Goal: Task Accomplishment & Management: Complete application form

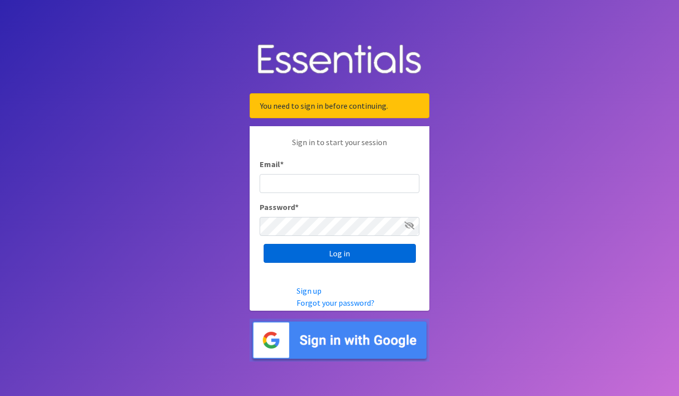
type input "[PERSON_NAME][EMAIL_ADDRESS][PERSON_NAME][DOMAIN_NAME]"
click at [323, 254] on input "Log in" at bounding box center [339, 253] width 152 height 19
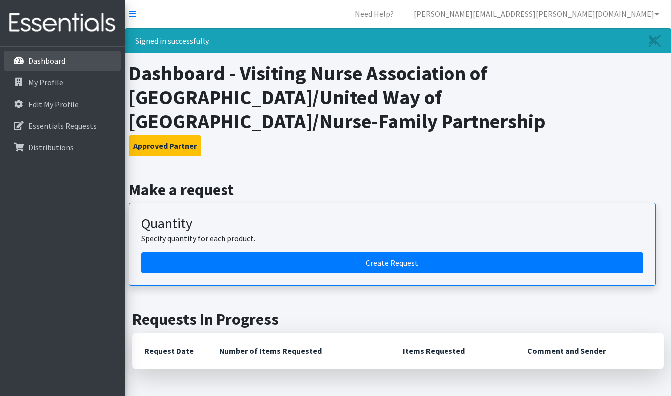
click at [55, 55] on link "Dashboard" at bounding box center [62, 61] width 117 height 20
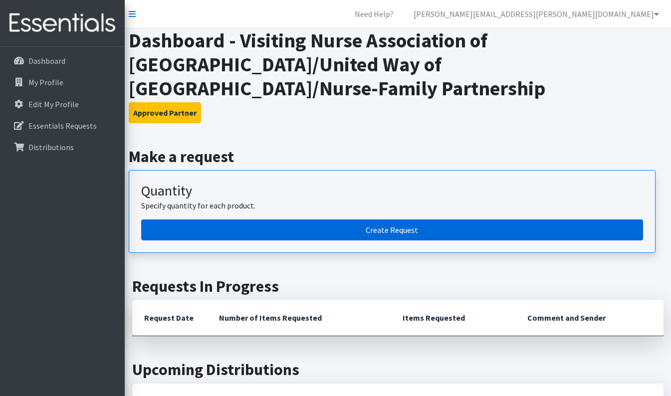
click at [300, 221] on link "Create Request" at bounding box center [392, 230] width 502 height 21
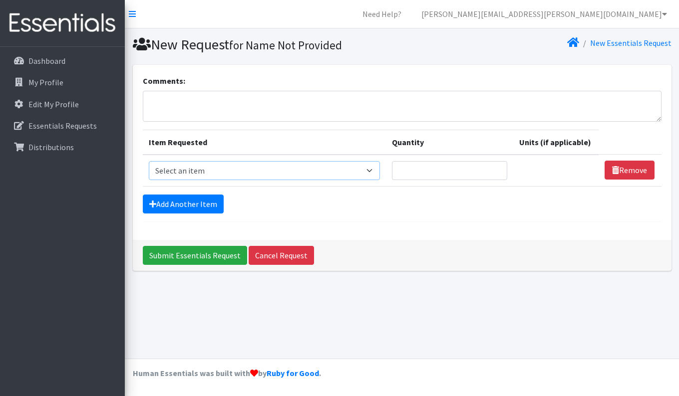
click at [200, 165] on select "Select an item # of Children this order will serve # of Individuals Living in H…" at bounding box center [265, 170] width 232 height 19
select select "13431"
click at [149, 161] on select "Select an item # of Children this order will serve # of Individuals Living in H…" at bounding box center [265, 170] width 232 height 19
click at [419, 176] on input "Quantity" at bounding box center [449, 170] width 115 height 19
type input "15"
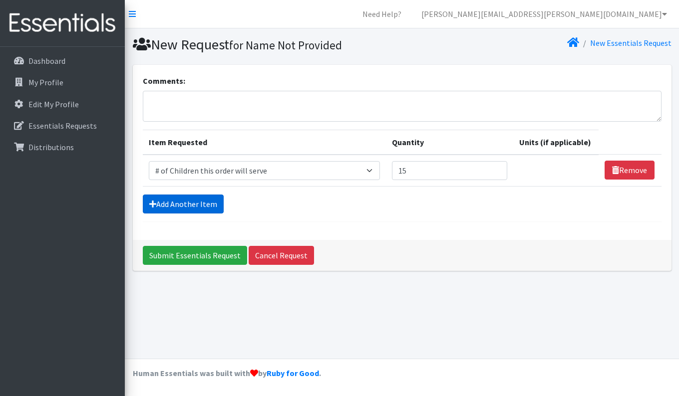
click at [176, 201] on link "Add Another Item" at bounding box center [183, 204] width 81 height 19
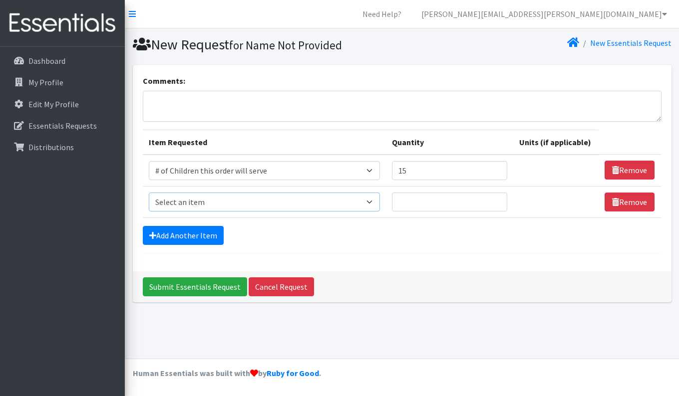
click at [200, 202] on select "Select an item # of Children this order will serve # of Individuals Living in H…" at bounding box center [265, 202] width 232 height 19
select select "6076"
click at [149, 193] on select "Select an item # of Children this order will serve # of Individuals Living in H…" at bounding box center [265, 202] width 232 height 19
click at [419, 206] on input "Quantity" at bounding box center [449, 202] width 115 height 19
type input "35"
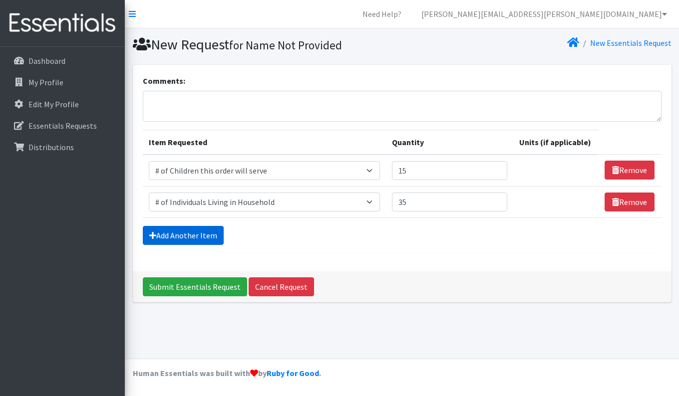
click at [205, 238] on link "Add Another Item" at bounding box center [183, 235] width 81 height 19
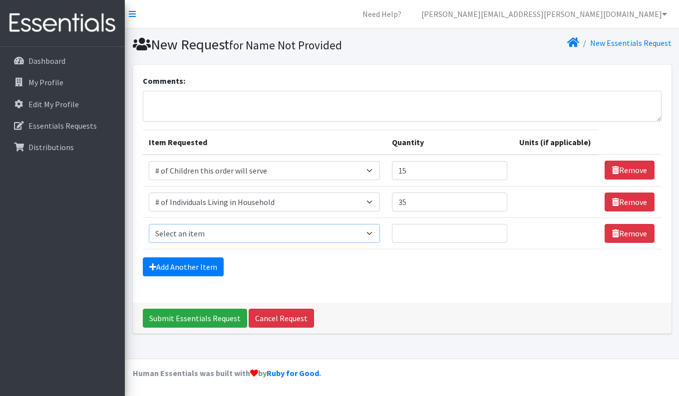
click at [212, 232] on select "Select an item # of Children this order will serve # of Individuals Living in H…" at bounding box center [265, 233] width 232 height 19
select select "1933"
click at [149, 224] on select "Select an item # of Children this order will serve # of Individuals Living in H…" at bounding box center [265, 233] width 232 height 19
click at [414, 232] on input "Quantity" at bounding box center [449, 233] width 115 height 19
type input "3"
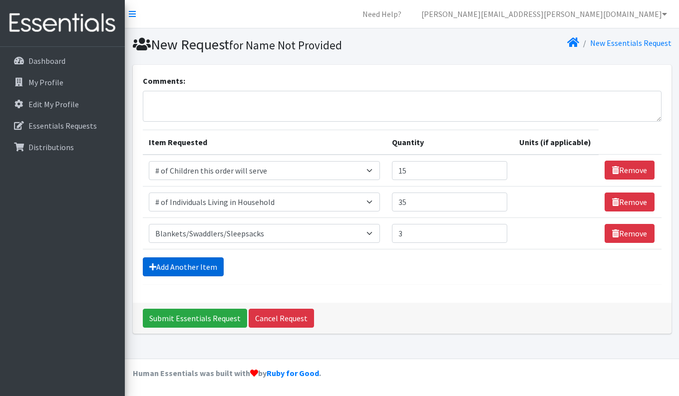
click at [195, 261] on link "Add Another Item" at bounding box center [183, 266] width 81 height 19
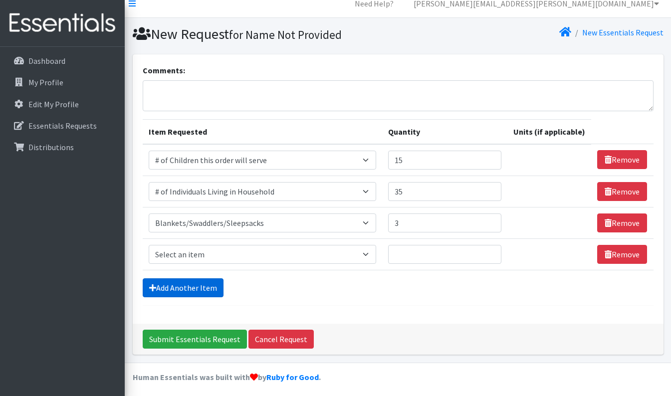
scroll to position [14, 0]
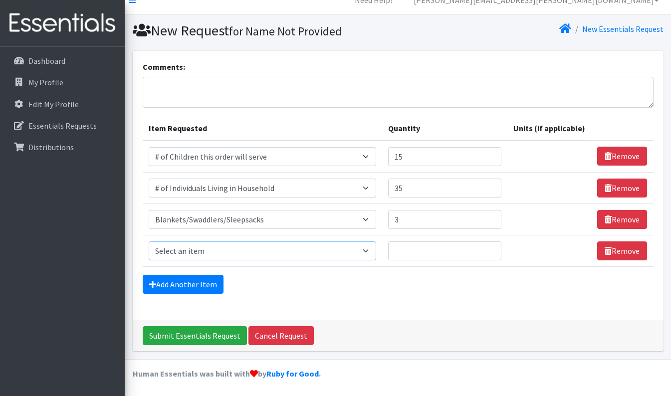
click at [183, 251] on select "Select an item # of Children this order will serve # of Individuals Living in H…" at bounding box center [263, 251] width 228 height 19
select select "293"
click at [149, 242] on select "Select an item # of Children this order will serve # of Individuals Living in H…" at bounding box center [263, 251] width 228 height 19
click at [406, 252] on input "Quantity" at bounding box center [444, 251] width 113 height 19
type input "8"
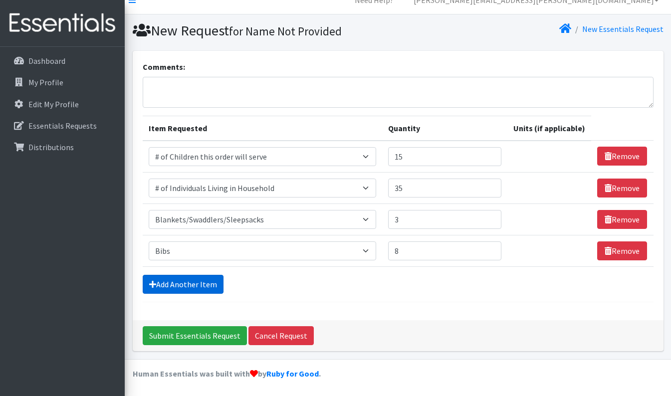
click at [204, 287] on link "Add Another Item" at bounding box center [183, 284] width 81 height 19
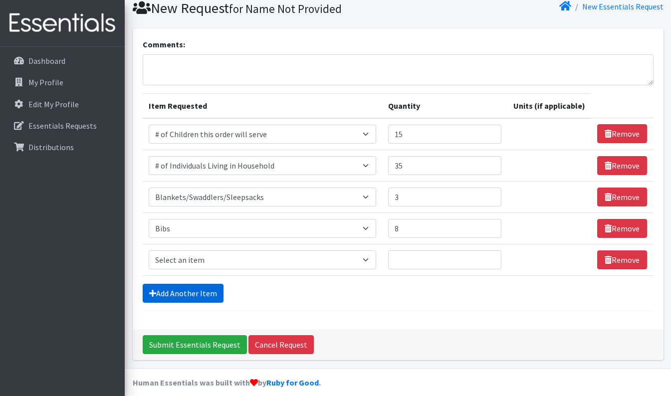
scroll to position [45, 0]
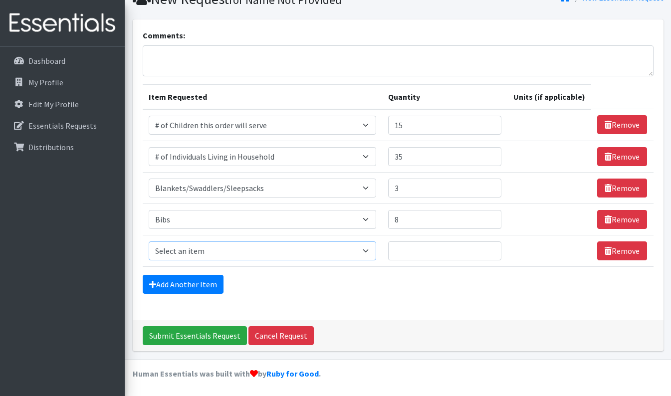
click at [210, 249] on select "Select an item # of Children this order will serve # of Individuals Living in H…" at bounding box center [263, 251] width 228 height 19
select select "1974"
click at [149, 242] on select "Select an item # of Children this order will serve # of Individuals Living in H…" at bounding box center [263, 251] width 228 height 19
click at [404, 251] on input "Quantity" at bounding box center [444, 251] width 113 height 19
type input "6"
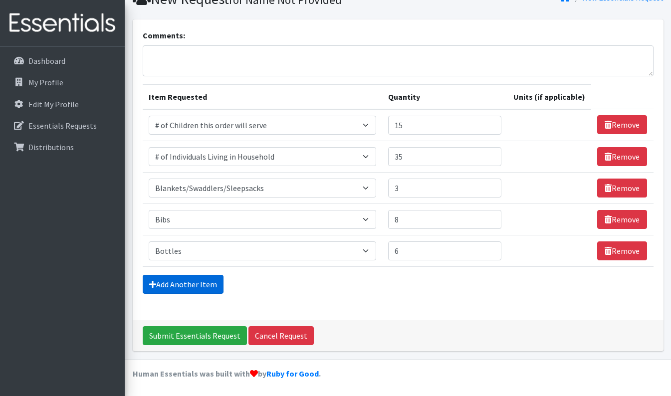
click at [190, 293] on link "Add Another Item" at bounding box center [183, 284] width 81 height 19
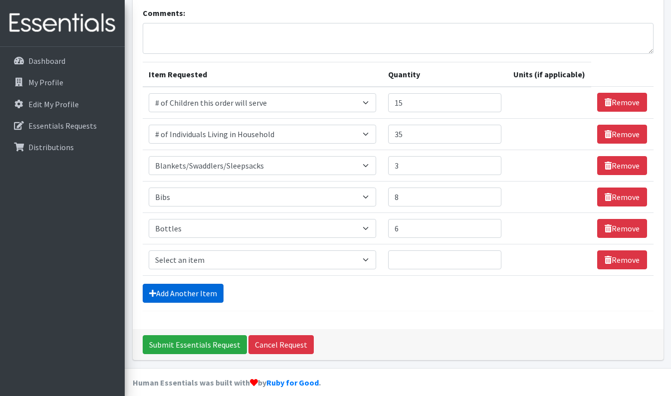
scroll to position [77, 0]
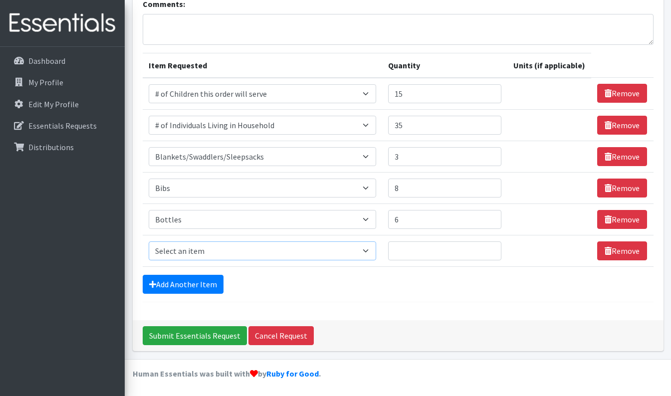
click at [186, 248] on select "Select an item # of Children this order will serve # of Individuals Living in H…" at bounding box center [263, 251] width 228 height 19
select select "5704"
click at [149, 242] on select "Select an item # of Children this order will serve # of Individuals Living in H…" at bounding box center [263, 251] width 228 height 19
click at [411, 251] on input "Quantity" at bounding box center [444, 251] width 113 height 19
type input "3"
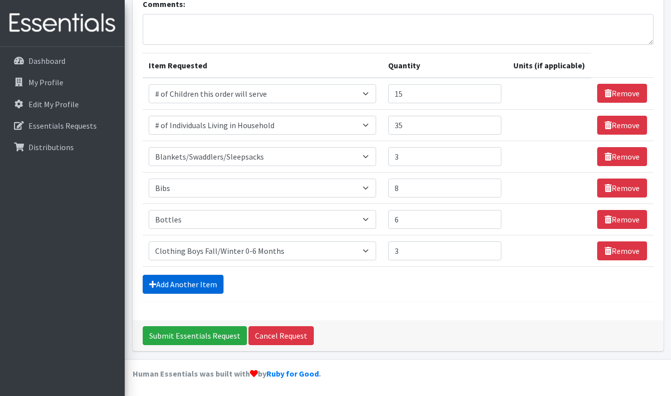
click at [190, 289] on link "Add Another Item" at bounding box center [183, 284] width 81 height 19
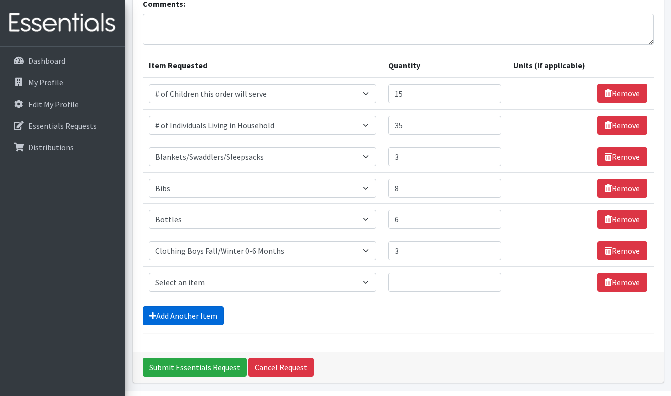
scroll to position [108, 0]
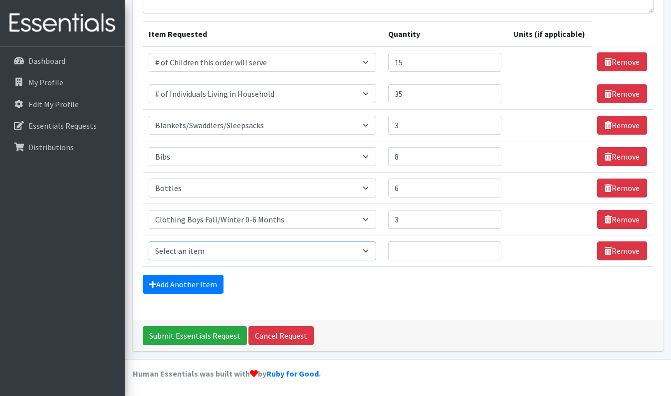
click at [221, 248] on select "Select an item # of Children this order will serve # of Individuals Living in H…" at bounding box center [263, 251] width 228 height 19
click at [149, 242] on select "Select an item # of Children this order will serve # of Individuals Living in H…" at bounding box center [263, 251] width 228 height 19
click at [257, 247] on select "Select an item # of Children this order will serve # of Individuals Living in H…" at bounding box center [263, 251] width 228 height 19
select select "5705"
click at [149, 242] on select "Select an item # of Children this order will serve # of Individuals Living in H…" at bounding box center [263, 251] width 228 height 19
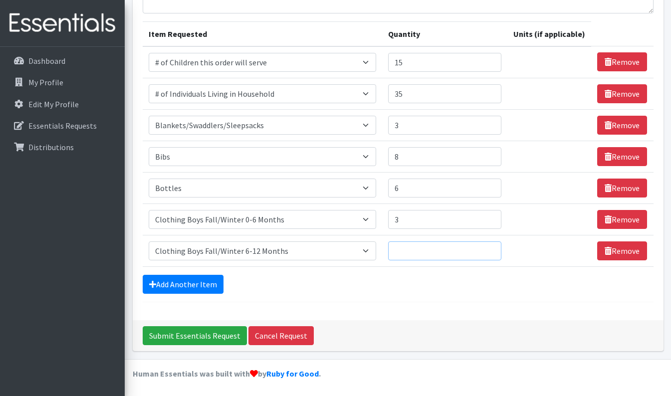
click at [426, 253] on input "Quantity" at bounding box center [444, 251] width 113 height 19
type input "2"
click at [188, 280] on link "Add Another Item" at bounding box center [183, 284] width 81 height 19
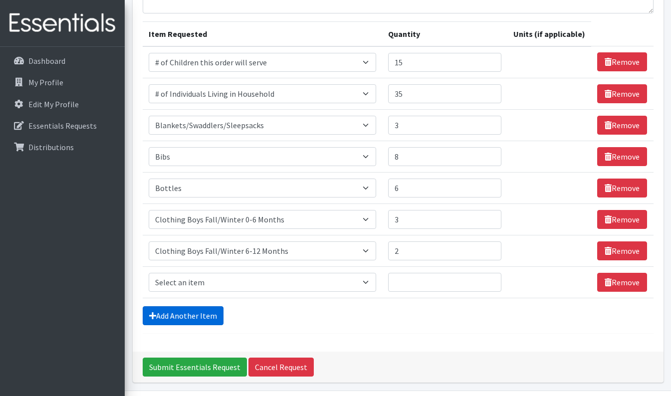
scroll to position [140, 0]
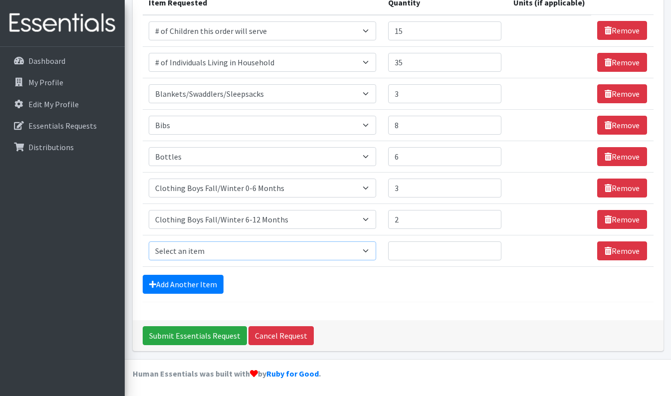
click at [246, 247] on select "Select an item # of Children this order will serve # of Individuals Living in H…" at bounding box center [263, 251] width 228 height 19
select select "5706"
click at [149, 242] on select "Select an item # of Children this order will serve # of Individuals Living in H…" at bounding box center [263, 251] width 228 height 19
click at [410, 252] on input "Quantity" at bounding box center [444, 251] width 113 height 19
type input "3"
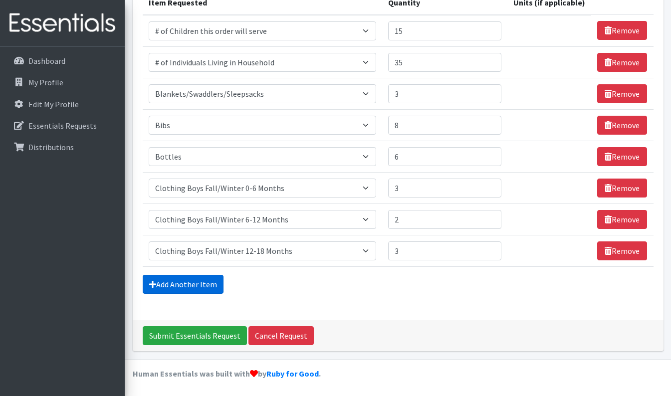
click at [177, 283] on link "Add Another Item" at bounding box center [183, 284] width 81 height 19
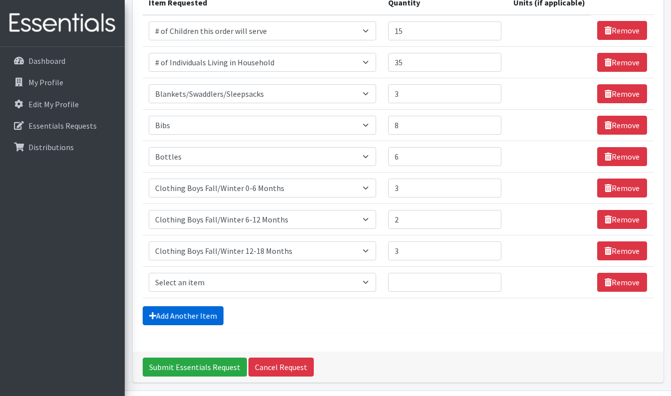
scroll to position [171, 0]
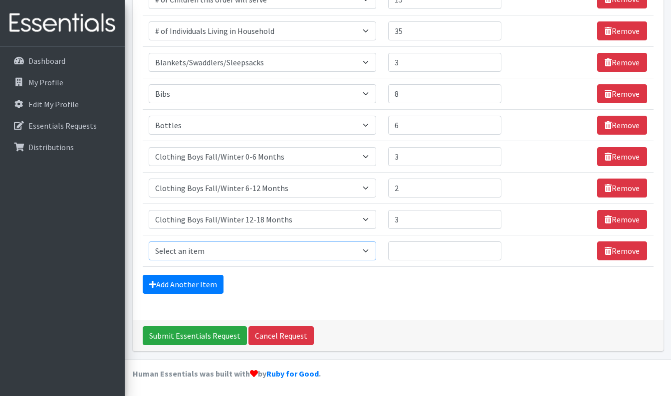
click at [203, 247] on select "Select an item # of Children this order will serve # of Individuals Living in H…" at bounding box center [263, 251] width 228 height 19
click at [149, 242] on select "Select an item # of Children this order will serve # of Individuals Living in H…" at bounding box center [263, 251] width 228 height 19
click at [427, 250] on input "Quantity" at bounding box center [444, 251] width 113 height 19
click at [351, 253] on select "Select an item # of Children this order will serve # of Individuals Living in H…" at bounding box center [263, 251] width 228 height 19
select select "5707"
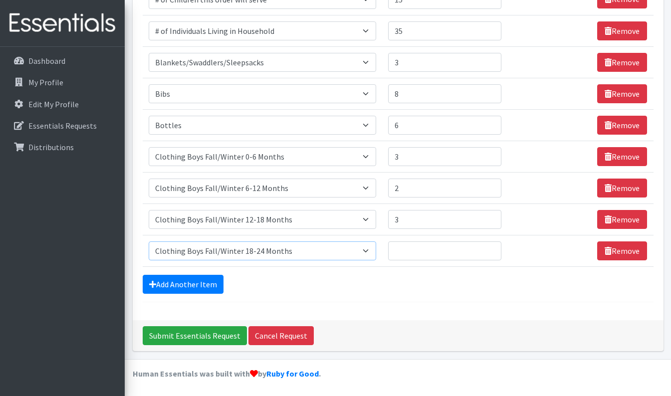
click at [149, 242] on select "Select an item # of Children this order will serve # of Individuals Living in H…" at bounding box center [263, 251] width 228 height 19
click at [408, 248] on input "Quantity" at bounding box center [444, 251] width 113 height 19
type input "1"
click at [183, 281] on link "Add Another Item" at bounding box center [183, 284] width 81 height 19
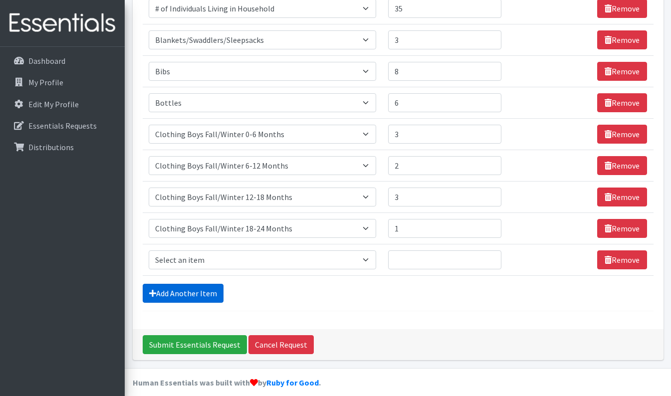
scroll to position [203, 0]
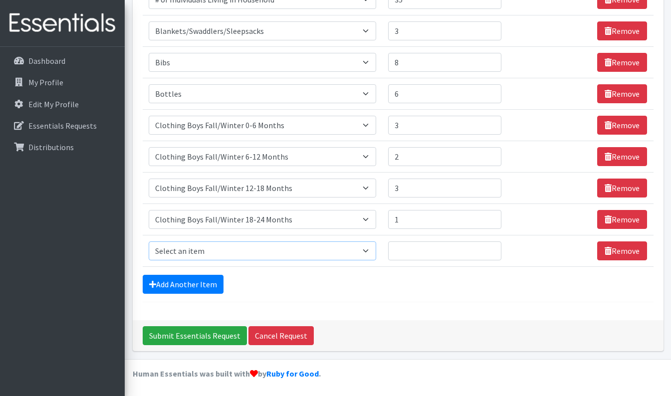
click at [193, 249] on select "Select an item # of Children this order will serve # of Individuals Living in H…" at bounding box center [263, 251] width 228 height 19
select select "5710"
click at [149, 242] on select "Select an item # of Children this order will serve # of Individuals Living in H…" at bounding box center [263, 251] width 228 height 19
click at [403, 243] on input "Quantity" at bounding box center [444, 251] width 113 height 19
type input "1"
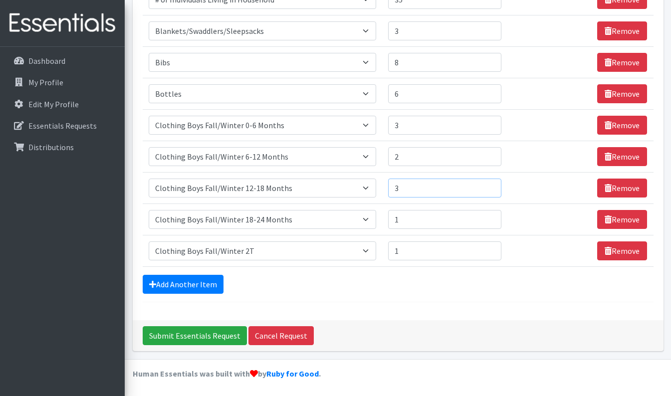
click at [410, 189] on input "3" at bounding box center [444, 188] width 113 height 19
type input "2"
click at [201, 279] on link "Add Another Item" at bounding box center [183, 284] width 81 height 19
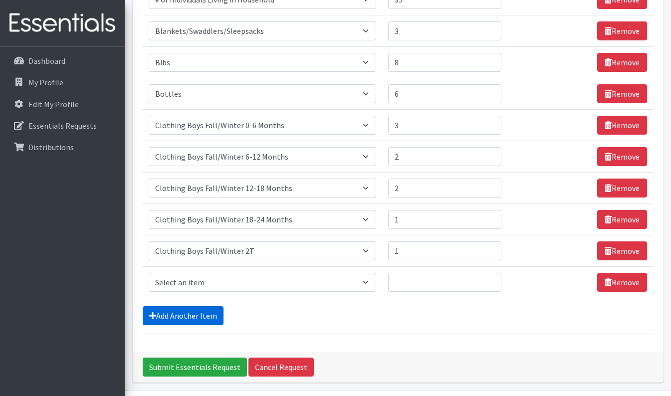
scroll to position [234, 0]
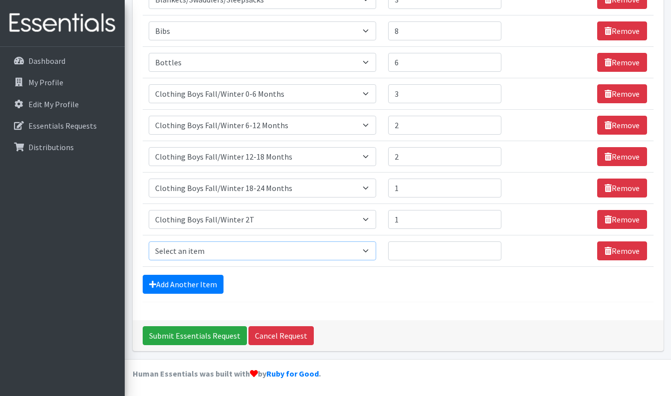
click at [214, 250] on select "Select an item # of Children this order will serve # of Individuals Living in H…" at bounding box center [263, 251] width 228 height 19
select select "5742"
click at [149, 242] on select "Select an item # of Children this order will serve # of Individuals Living in H…" at bounding box center [263, 251] width 228 height 19
click at [414, 253] on input "Quantity" at bounding box center [444, 251] width 113 height 19
type input "3"
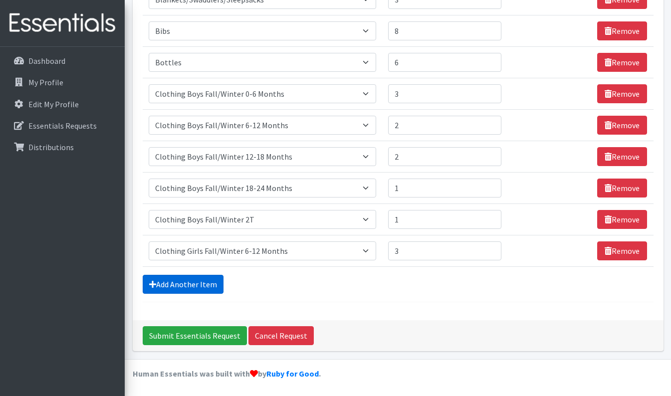
click at [171, 281] on link "Add Another Item" at bounding box center [183, 284] width 81 height 19
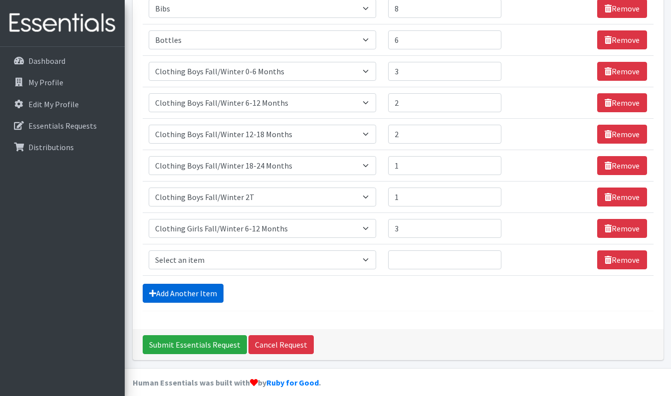
scroll to position [265, 0]
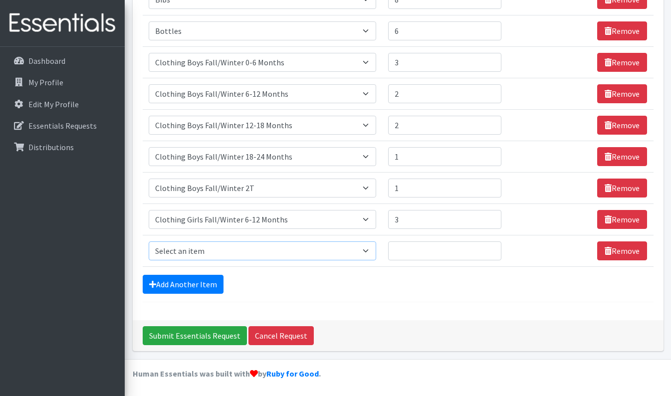
click at [192, 251] on select "Select an item # of Children this order will serve # of Individuals Living in H…" at bounding box center [263, 251] width 228 height 19
select select "5751"
click at [149, 242] on select "Select an item # of Children this order will serve # of Individuals Living in H…" at bounding box center [263, 251] width 228 height 19
click at [407, 250] on input "Quantity" at bounding box center [444, 251] width 113 height 19
type input "2"
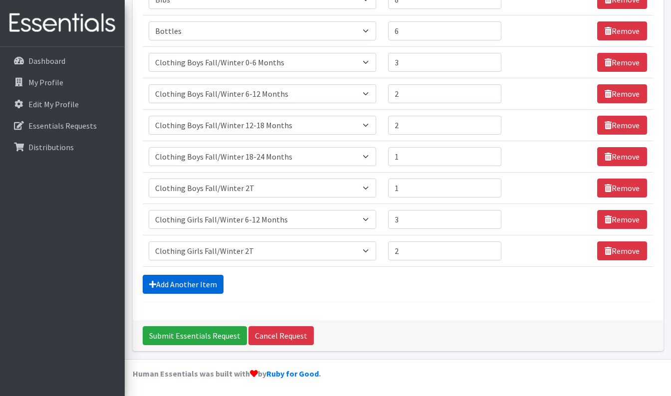
click at [187, 283] on link "Add Another Item" at bounding box center [183, 284] width 81 height 19
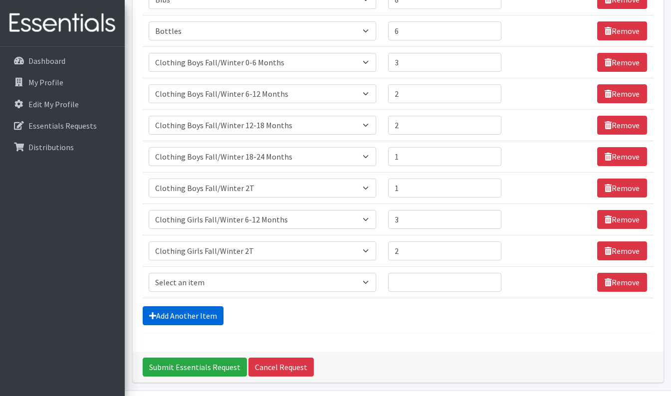
scroll to position [297, 0]
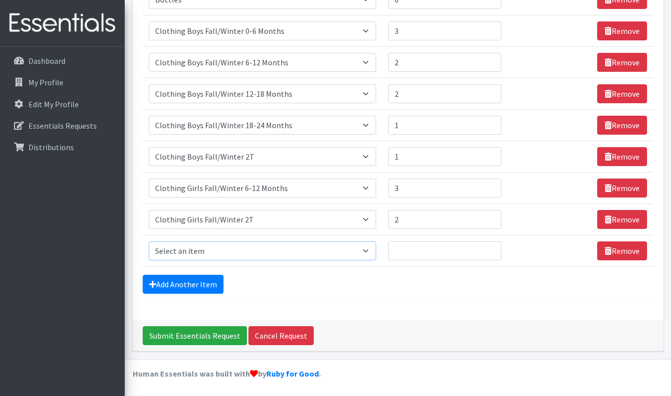
click at [196, 250] on select "Select an item # of Children this order will serve # of Individuals Living in H…" at bounding box center [263, 251] width 228 height 19
select select "1936"
click at [149, 242] on select "Select an item # of Children this order will serve # of Individuals Living in H…" at bounding box center [263, 251] width 228 height 19
click at [408, 253] on input "Quantity" at bounding box center [444, 251] width 113 height 19
type input "2"
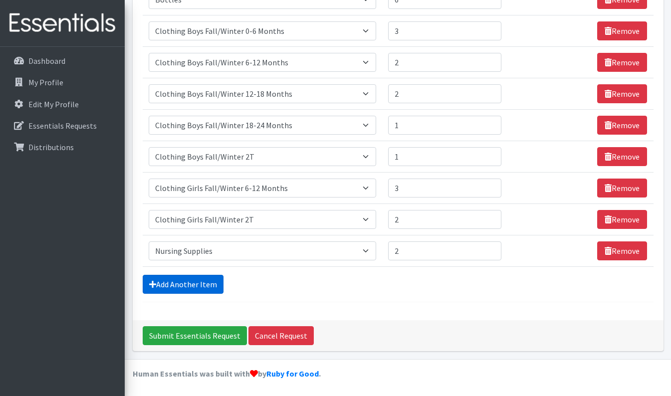
click at [182, 286] on link "Add Another Item" at bounding box center [183, 284] width 81 height 19
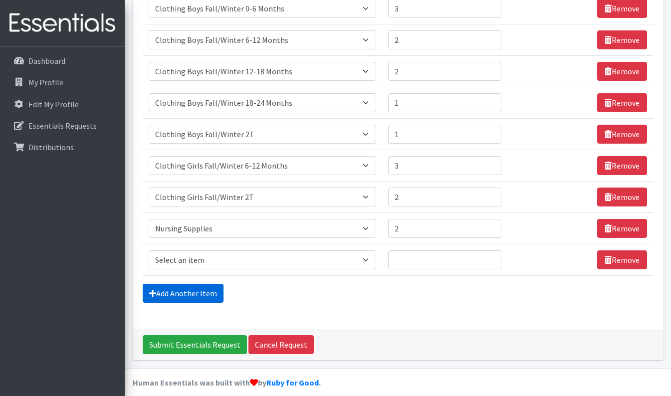
scroll to position [328, 0]
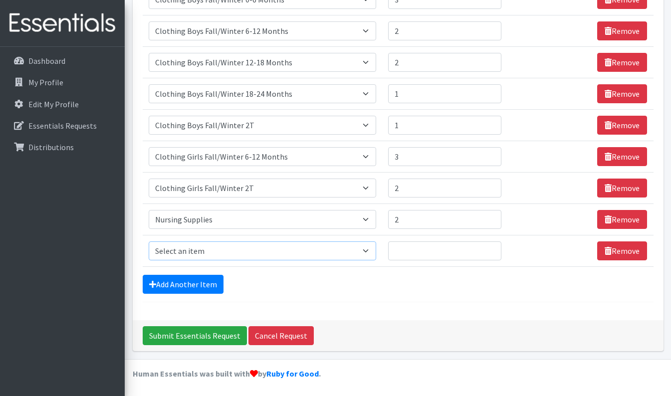
click at [196, 255] on select "Select an item # of Children this order will serve # of Individuals Living in H…" at bounding box center [263, 251] width 228 height 19
select select "1980"
click at [149, 242] on select "Select an item # of Children this order will serve # of Individuals Living in H…" at bounding box center [263, 251] width 228 height 19
click at [409, 246] on input "Quantity" at bounding box center [444, 251] width 113 height 19
type input "3"
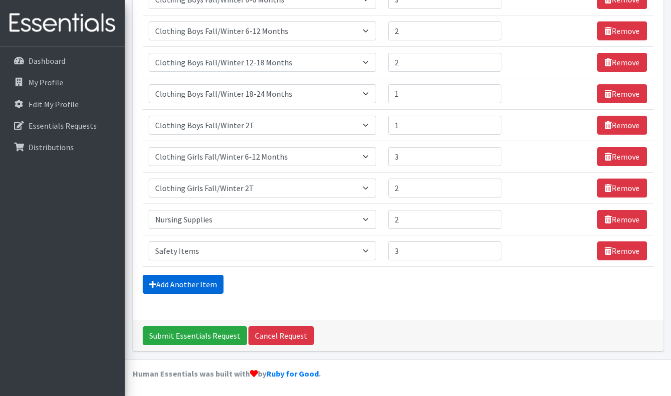
click at [170, 280] on link "Add Another Item" at bounding box center [183, 284] width 81 height 19
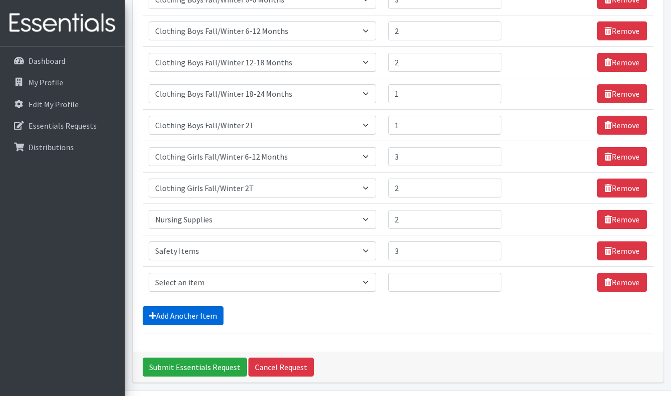
scroll to position [360, 0]
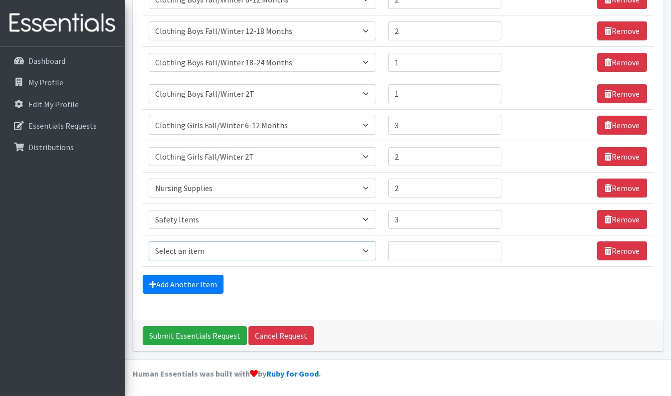
click at [198, 253] on select "Select an item # of Children this order will serve # of Individuals Living in H…" at bounding box center [263, 251] width 228 height 19
select select "5722"
click at [149, 242] on select "Select an item # of Children this order will serve # of Individuals Living in H…" at bounding box center [263, 251] width 228 height 19
click at [411, 250] on input "Quantity" at bounding box center [444, 251] width 113 height 19
type input "2"
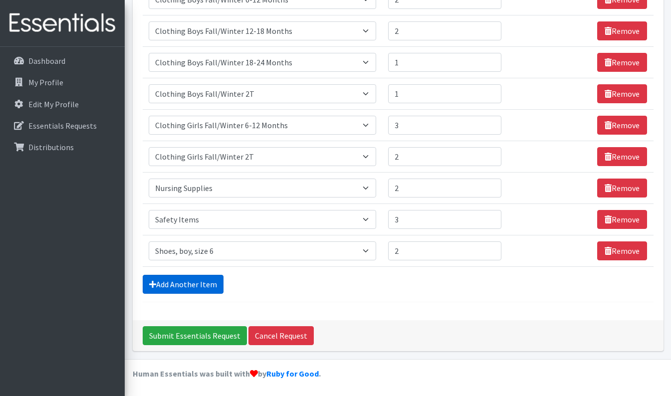
click at [196, 287] on link "Add Another Item" at bounding box center [183, 284] width 81 height 19
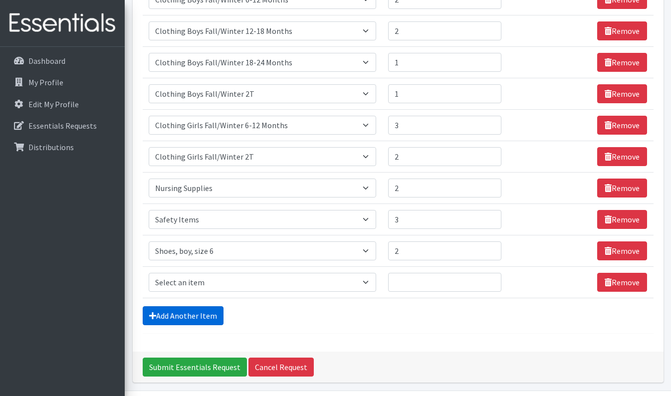
scroll to position [391, 0]
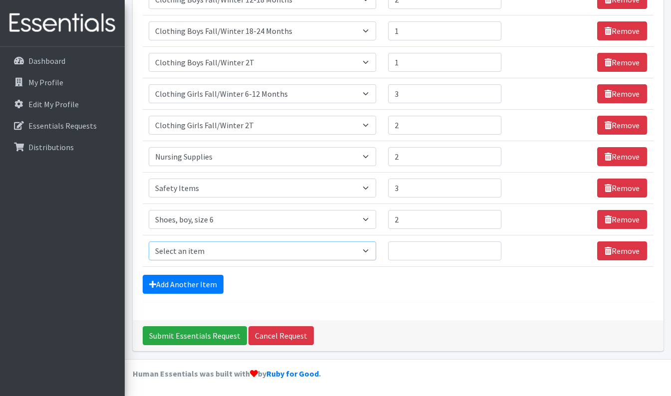
click at [199, 251] on select "Select an item # of Children this order will serve # of Individuals Living in H…" at bounding box center [263, 251] width 228 height 19
select select "1964"
click at [149, 242] on select "Select an item # of Children this order will serve # of Individuals Living in H…" at bounding box center [263, 251] width 228 height 19
click at [412, 250] on input "Quantity" at bounding box center [439, 251] width 111 height 19
type input "3"
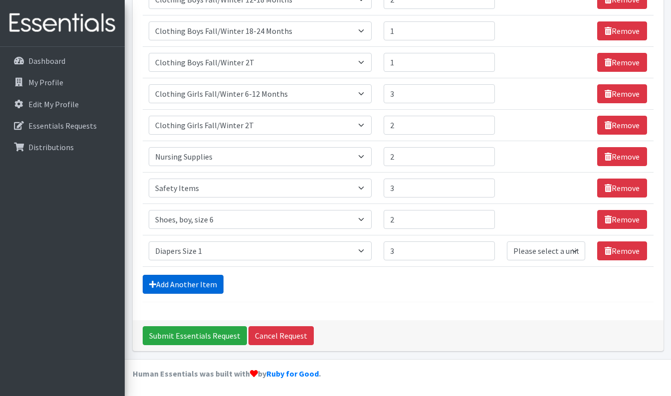
click at [210, 276] on link "Add Another Item" at bounding box center [183, 284] width 81 height 19
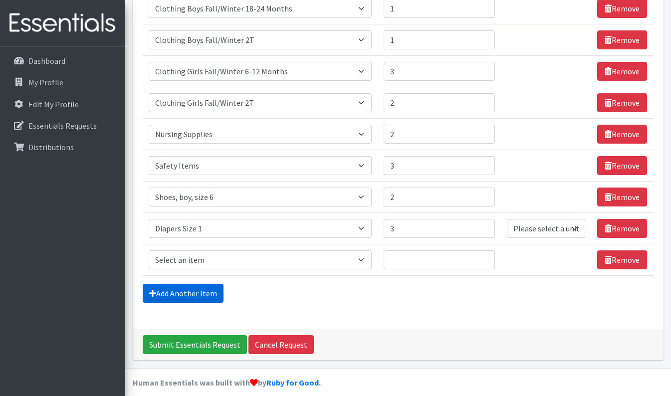
scroll to position [423, 0]
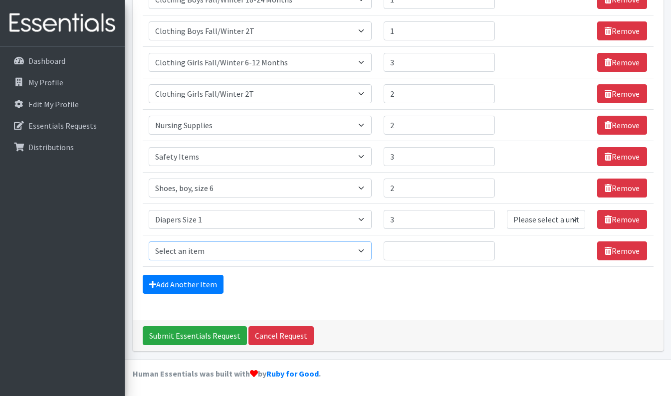
click at [189, 245] on select "Select an item # of Children this order will serve # of Individuals Living in H…" at bounding box center [260, 251] width 223 height 19
select select "1965"
click at [149, 242] on select "Select an item # of Children this order will serve # of Individuals Living in H…" at bounding box center [260, 251] width 223 height 19
click at [401, 247] on input "Quantity" at bounding box center [439, 251] width 111 height 19
type input "3"
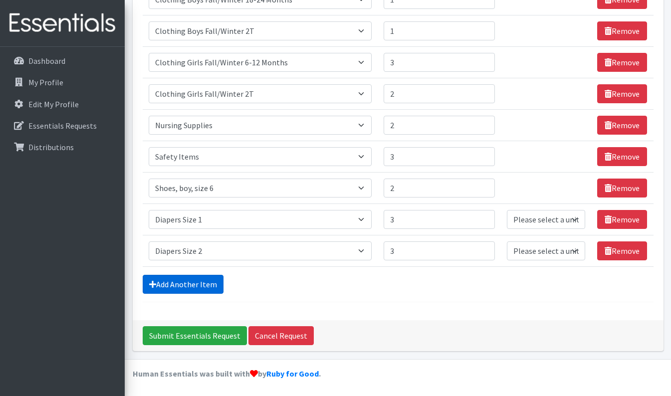
click at [182, 280] on link "Add Another Item" at bounding box center [183, 284] width 81 height 19
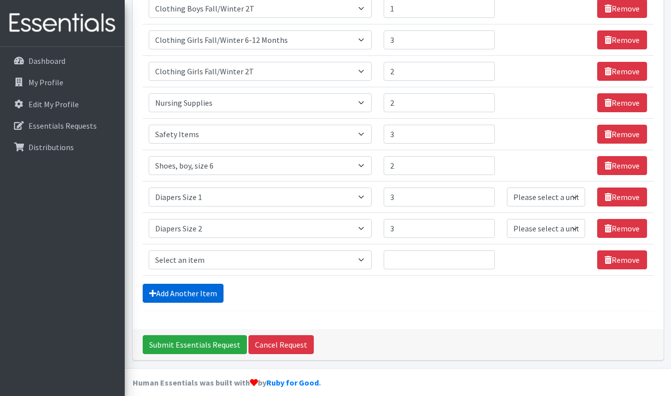
scroll to position [454, 0]
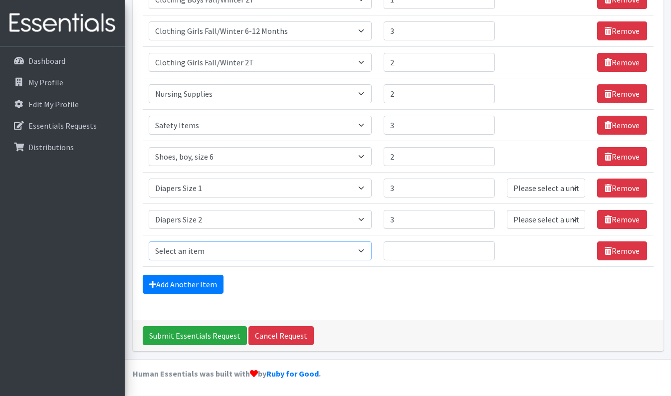
drag, startPoint x: 199, startPoint y: 249, endPoint x: 227, endPoint y: 197, distance: 59.4
select select "1966"
click at [149, 242] on select "Select an item # of Children this order will serve # of Individuals Living in H…" at bounding box center [260, 251] width 223 height 19
click at [401, 251] on input "Quantity" at bounding box center [439, 251] width 111 height 19
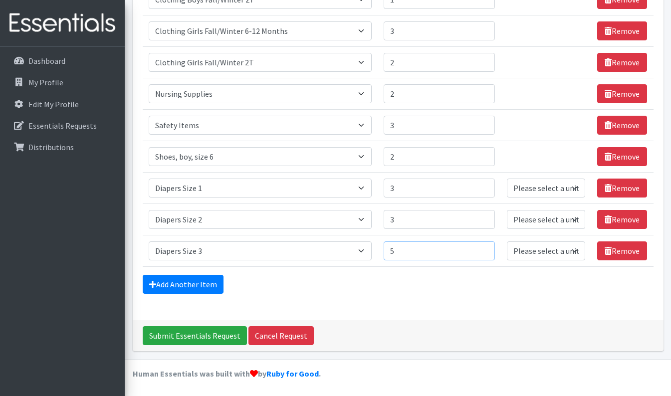
type input "5"
click at [191, 282] on link "Add Another Item" at bounding box center [183, 284] width 81 height 19
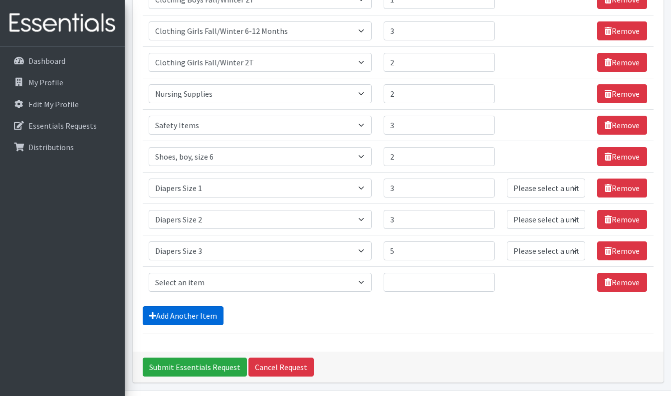
scroll to position [485, 0]
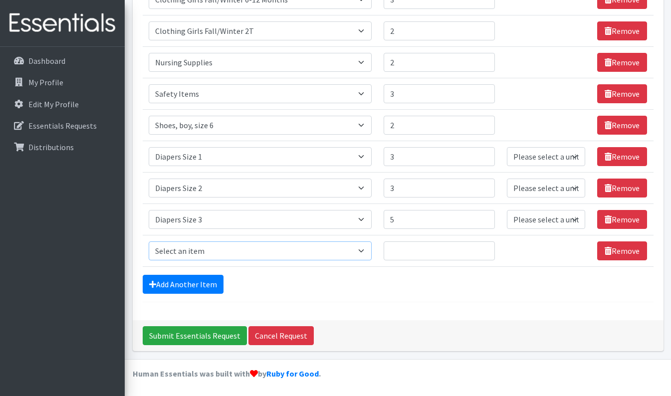
click at [195, 251] on select "Select an item # of Children this order will serve # of Individuals Living in H…" at bounding box center [260, 251] width 223 height 19
select select "1967"
click at [149, 242] on select "Select an item # of Children this order will serve # of Individuals Living in H…" at bounding box center [260, 251] width 223 height 19
click at [408, 252] on input "Quantity" at bounding box center [439, 251] width 111 height 19
type input "4"
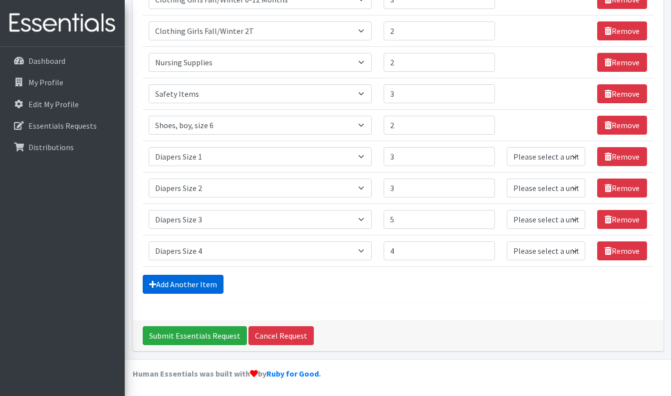
click at [192, 278] on link "Add Another Item" at bounding box center [183, 284] width 81 height 19
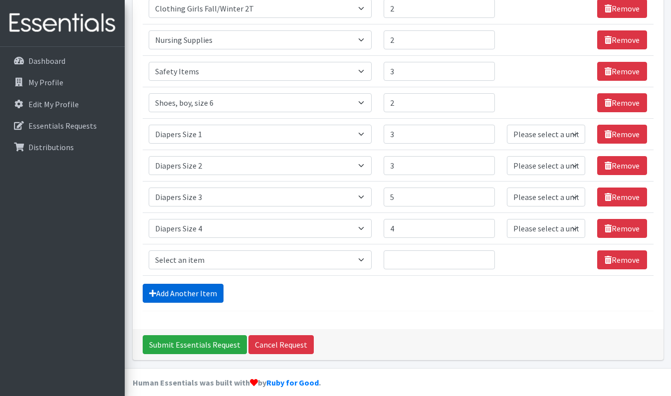
scroll to position [517, 0]
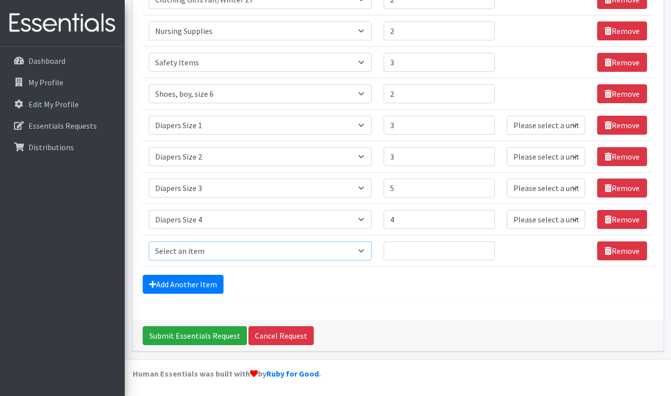
click at [204, 248] on select "Select an item # of Children this order will serve # of Individuals Living in H…" at bounding box center [260, 251] width 223 height 19
select select "1968"
click at [149, 242] on select "Select an item # of Children this order will serve # of Individuals Living in H…" at bounding box center [260, 251] width 223 height 19
click at [403, 251] on input "Quantity" at bounding box center [439, 251] width 111 height 19
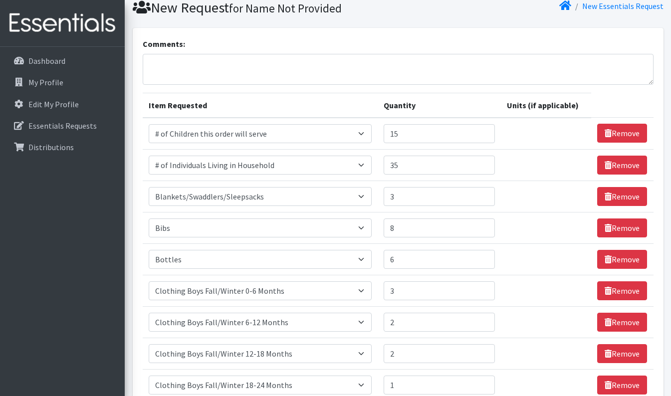
scroll to position [0, 0]
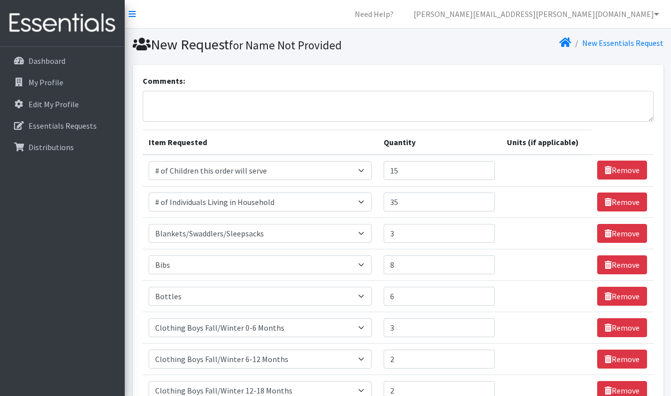
type input "2"
click at [407, 172] on input "15" at bounding box center [439, 170] width 111 height 19
type input "17"
click at [414, 201] on input "35" at bounding box center [439, 202] width 111 height 19
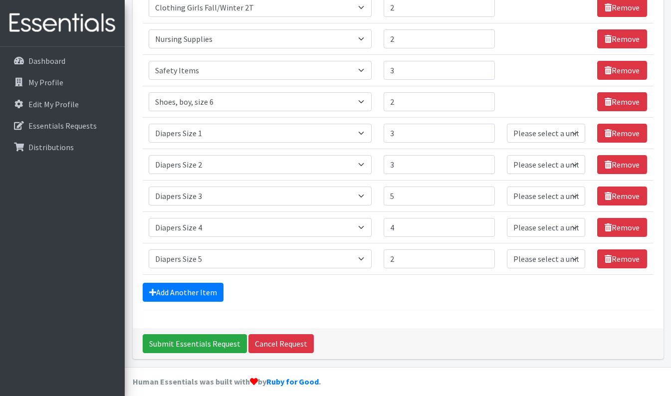
scroll to position [517, 0]
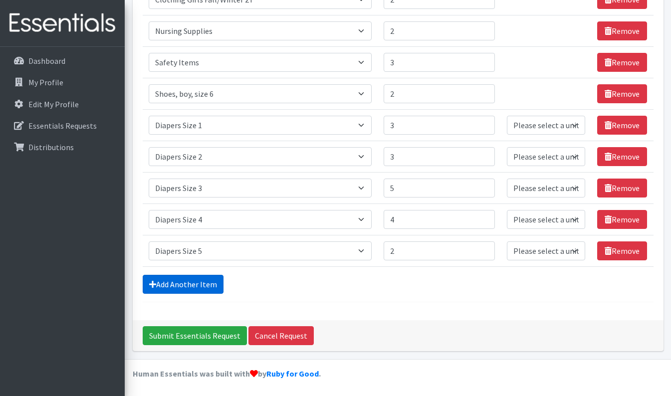
type input "38"
click at [164, 290] on link "Add Another Item" at bounding box center [183, 284] width 81 height 19
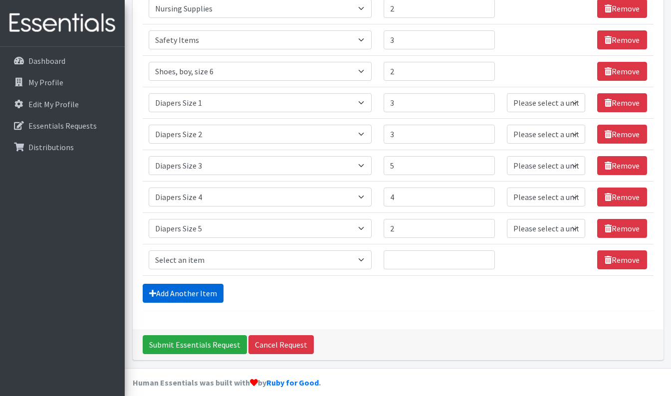
scroll to position [548, 0]
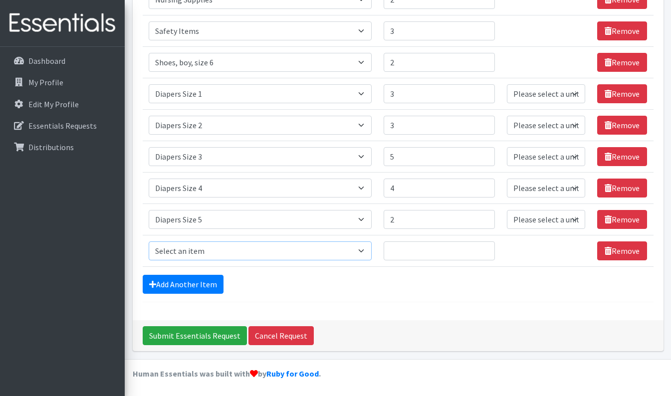
click at [191, 248] on select "Select an item # of Children this order will serve # of Individuals Living in H…" at bounding box center [260, 251] width 223 height 19
select select "6668"
click at [149, 242] on select "Select an item # of Children this order will serve # of Individuals Living in H…" at bounding box center [260, 251] width 223 height 19
click at [198, 286] on link "Add Another Item" at bounding box center [183, 284] width 81 height 19
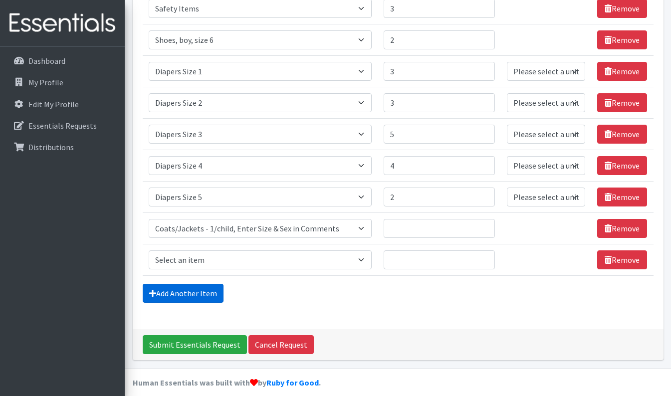
scroll to position [580, 0]
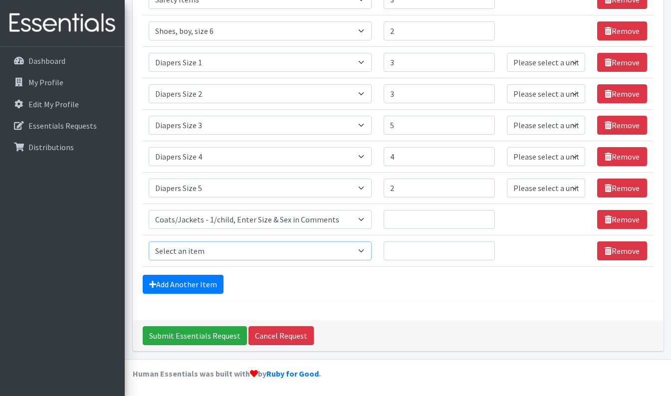
click at [199, 246] on select "Select an item # of Children this order will serve # of Individuals Living in H…" at bounding box center [260, 251] width 223 height 19
select select "5659"
click at [149, 242] on select "Select an item # of Children this order will serve # of Individuals Living in H…" at bounding box center [260, 251] width 223 height 19
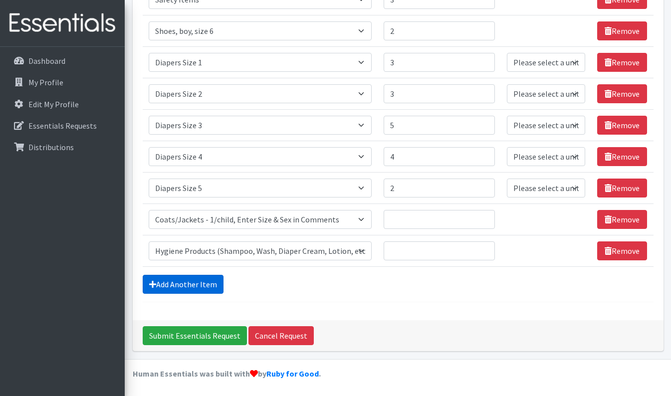
click at [165, 284] on link "Add Another Item" at bounding box center [183, 284] width 81 height 19
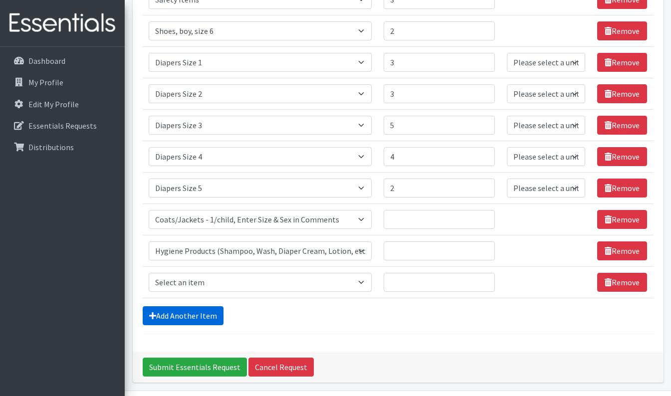
scroll to position [611, 0]
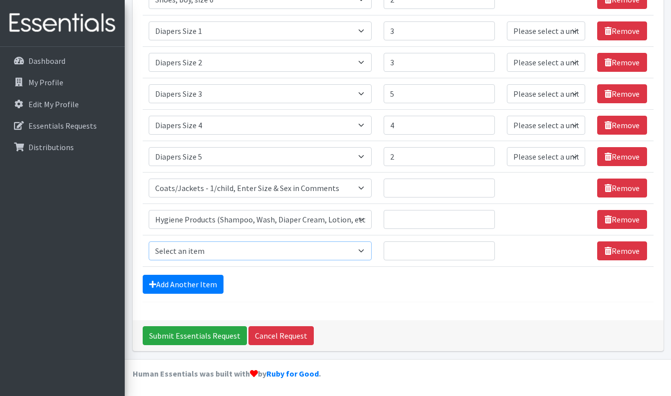
click at [188, 244] on select "Select an item # of Children this order will serve # of Individuals Living in H…" at bounding box center [260, 251] width 223 height 19
click at [167, 241] on td "Item Requested Select an item # of Children this order will serve # of Individu…" at bounding box center [260, 250] width 235 height 31
click at [172, 248] on select "Select an item # of Children this order will serve # of Individuals Living in H…" at bounding box center [260, 251] width 223 height 19
select select "302"
click at [149, 242] on select "Select an item # of Children this order will serve # of Individuals Living in H…" at bounding box center [260, 251] width 223 height 19
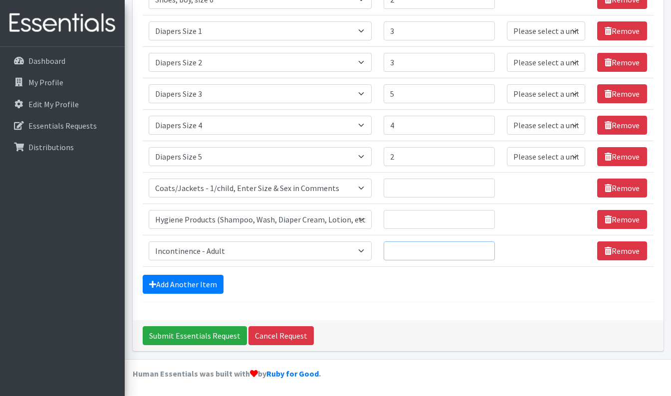
click at [403, 257] on input "Quantity" at bounding box center [439, 251] width 111 height 19
type input "4"
click at [401, 217] on input "Quantity" at bounding box center [439, 219] width 111 height 19
type input "2"
click at [399, 184] on input "Quantity" at bounding box center [439, 188] width 111 height 19
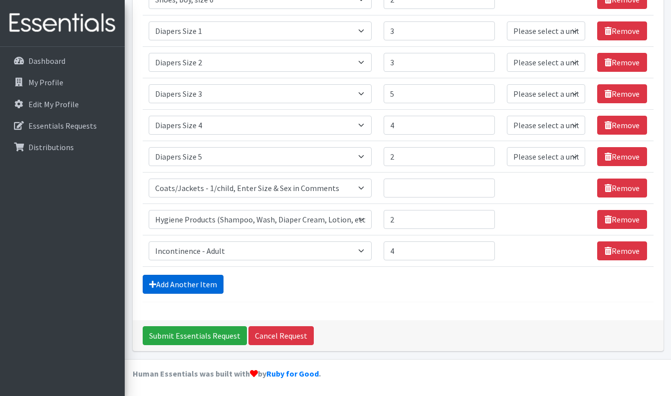
click at [200, 287] on link "Add Another Item" at bounding box center [183, 284] width 81 height 19
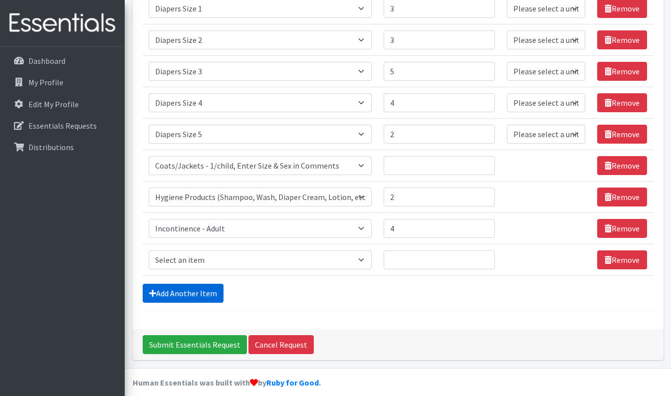
scroll to position [643, 0]
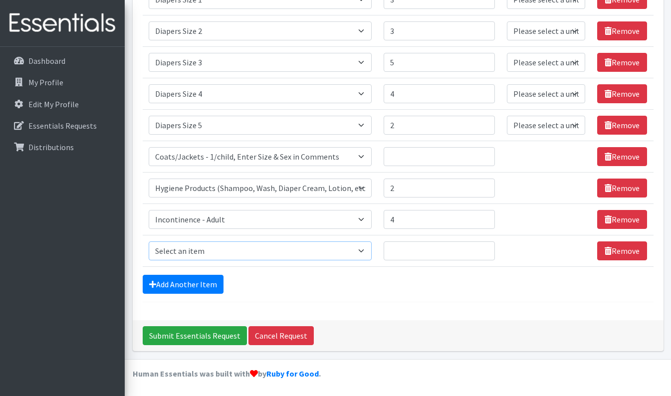
click at [192, 250] on select "Select an item # of Children this order will serve # of Individuals Living in H…" at bounding box center [260, 251] width 223 height 19
select select "1929"
click at [149, 242] on select "Select an item # of Children this order will serve # of Individuals Living in H…" at bounding box center [260, 251] width 223 height 19
click at [413, 253] on input "Quantity" at bounding box center [439, 251] width 111 height 19
type input "1"
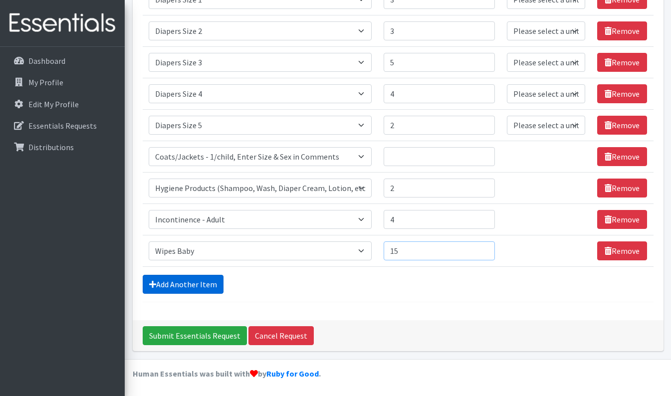
type input "15"
click at [178, 283] on link "Add Another Item" at bounding box center [183, 284] width 81 height 19
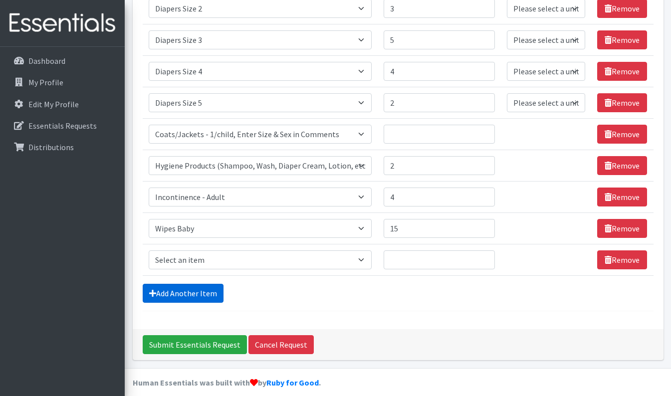
scroll to position [674, 0]
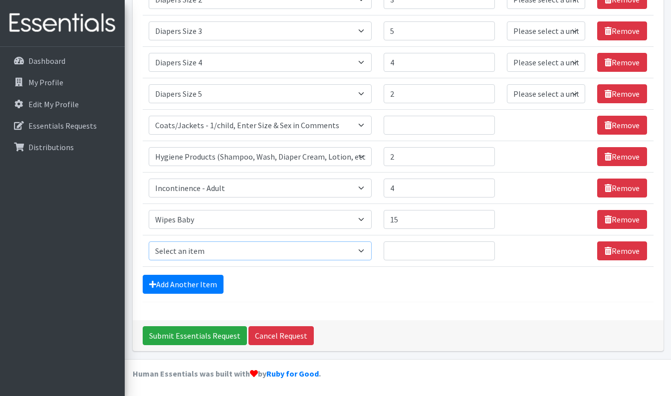
click at [193, 253] on select "Select an item # of Children this order will serve # of Individuals Living in H…" at bounding box center [260, 251] width 223 height 19
select select "316"
click at [149, 242] on select "Select an item # of Children this order will serve # of Individuals Living in H…" at bounding box center [260, 251] width 223 height 19
click at [178, 280] on link "Add Another Item" at bounding box center [183, 284] width 81 height 19
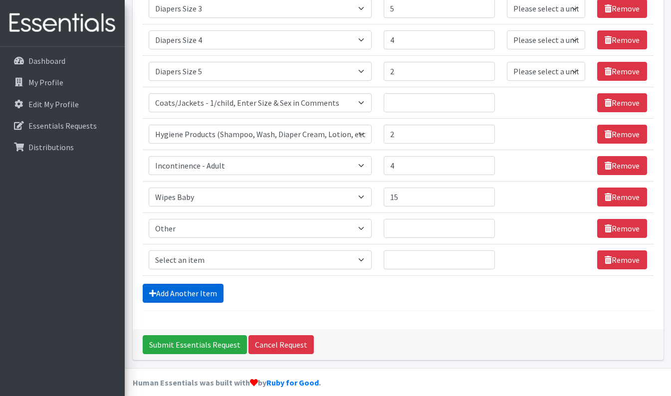
scroll to position [706, 0]
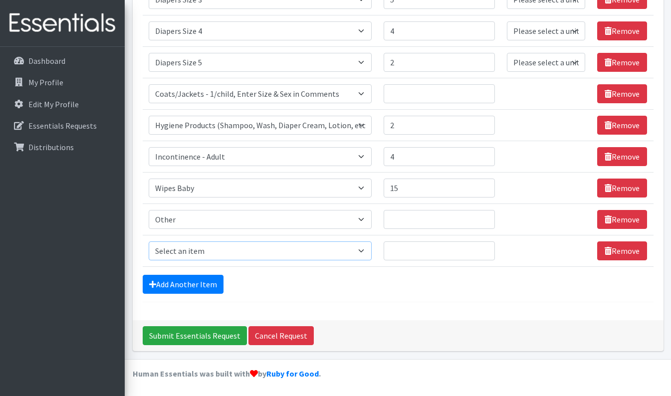
click at [193, 253] on select "Select an item # of Children this order will serve # of Individuals Living in H…" at bounding box center [260, 251] width 223 height 19
click at [420, 276] on div "Add Another Item" at bounding box center [398, 284] width 511 height 19
click at [620, 254] on link "Remove" at bounding box center [622, 251] width 50 height 19
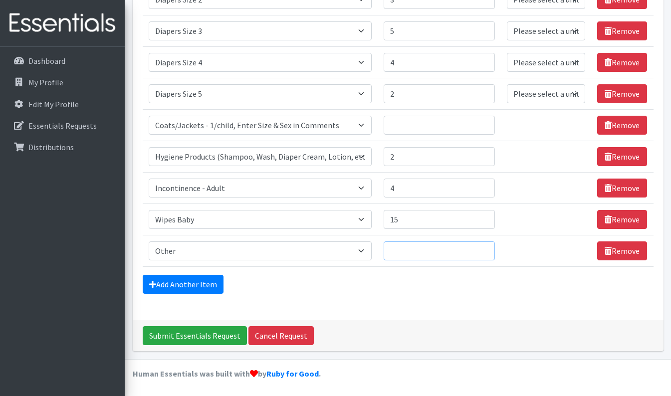
click at [409, 249] on input "Quantity" at bounding box center [439, 251] width 111 height 19
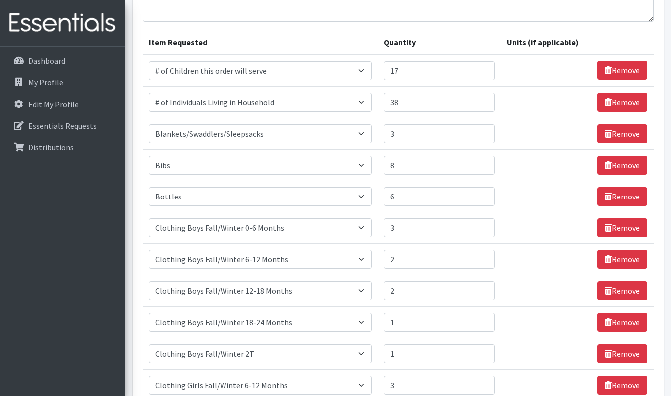
scroll to position [0, 0]
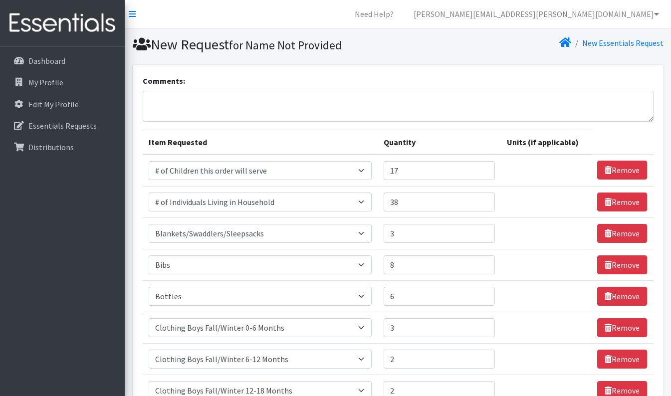
type input "6"
click at [218, 102] on textarea "Comments:" at bounding box center [398, 106] width 511 height 31
click at [218, 102] on textarea "other: breastmilk b" at bounding box center [398, 106] width 511 height 31
click at [214, 111] on textarea "other: breastmilk storage bags Coats: Girls- Boys-" at bounding box center [398, 106] width 511 height 31
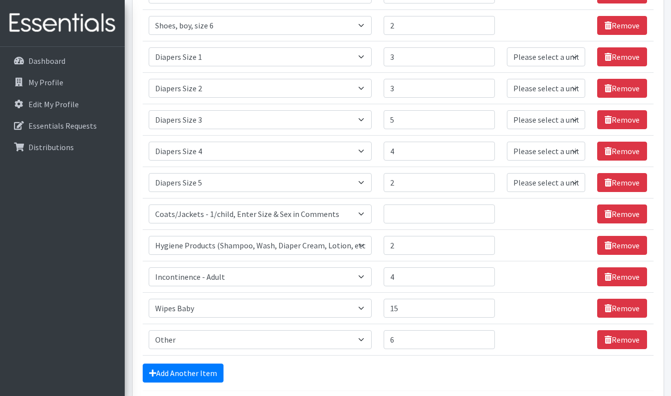
scroll to position [674, 0]
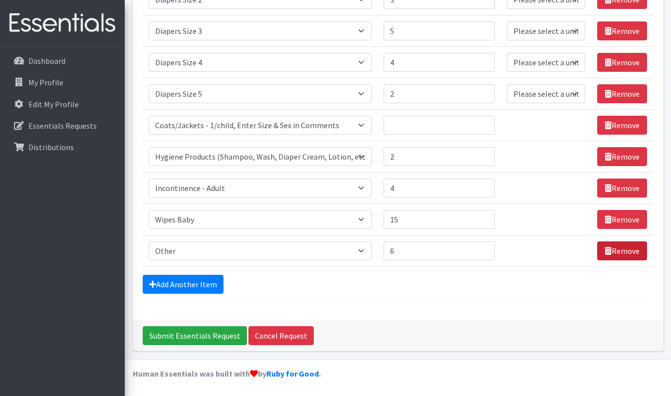
type textarea "other: breastmilk storage bags"
click at [616, 251] on link "Remove" at bounding box center [622, 251] width 50 height 19
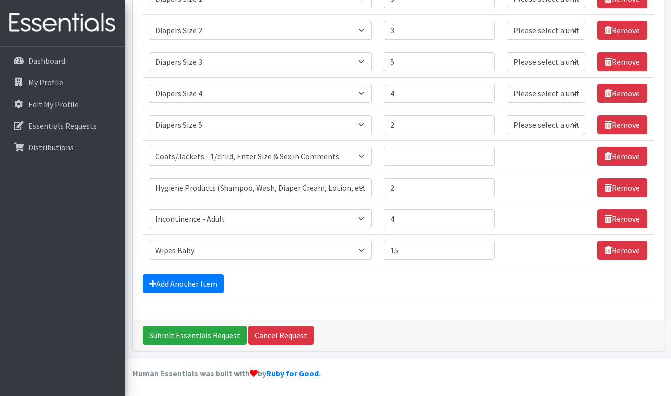
scroll to position [643, 0]
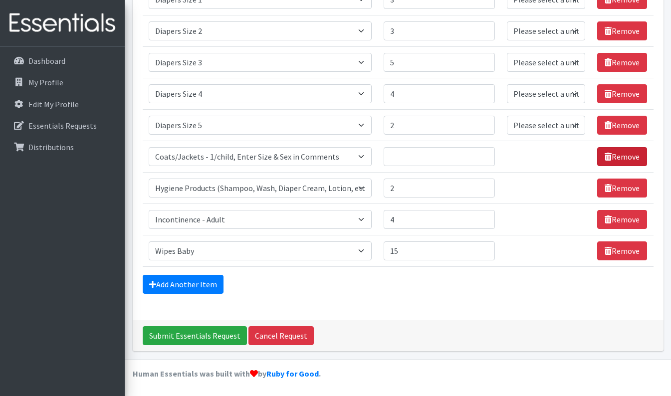
click at [612, 156] on link "Remove" at bounding box center [622, 156] width 50 height 19
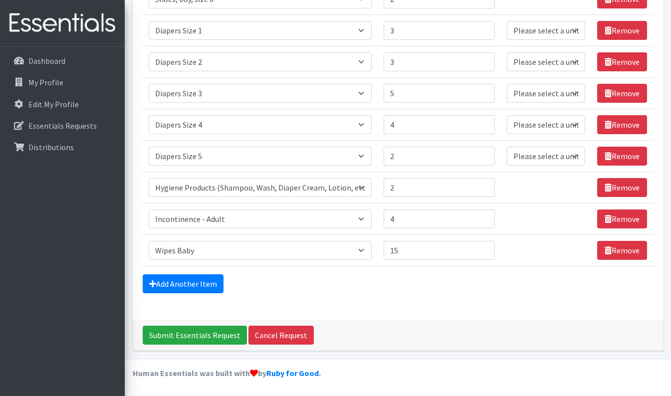
scroll to position [611, 0]
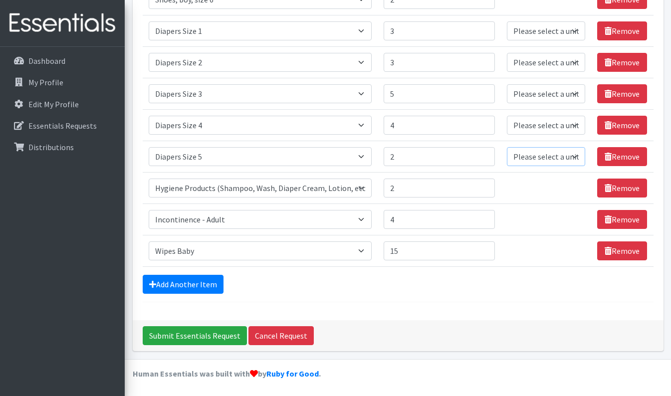
click at [559, 152] on select "Please select a unit units Packs" at bounding box center [546, 156] width 78 height 19
select select "Pack"
click at [507, 147] on select "Please select a unit units Packs" at bounding box center [546, 156] width 78 height 19
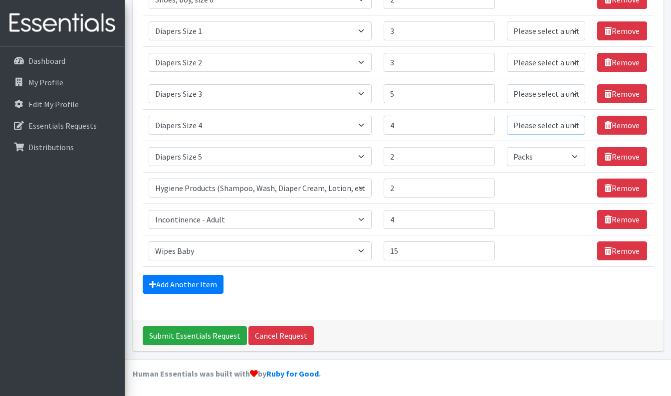
click at [534, 128] on select "Please select a unit units Packs" at bounding box center [546, 125] width 78 height 19
select select "Pack"
click at [507, 116] on select "Please select a unit units Packs" at bounding box center [546, 125] width 78 height 19
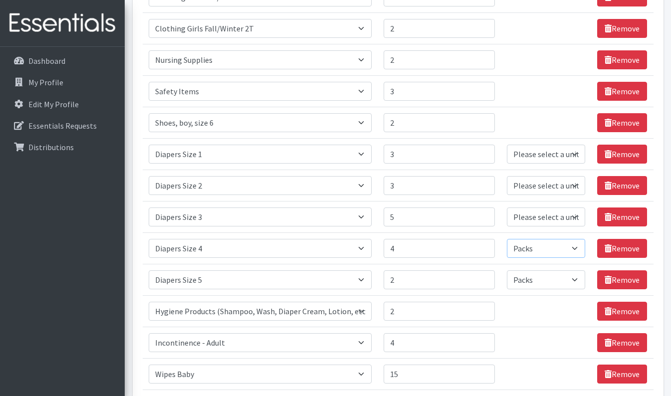
scroll to position [487, 0]
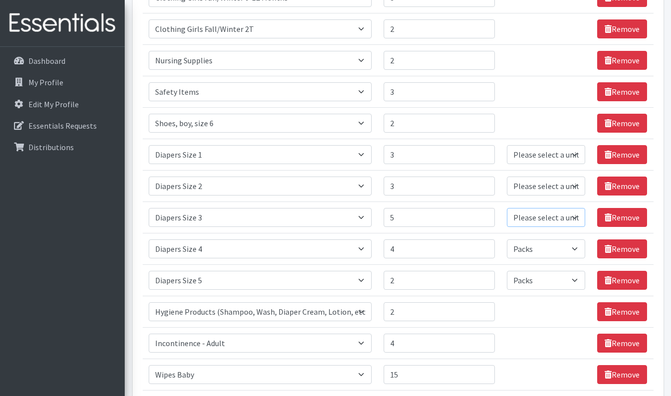
click at [523, 218] on select "Please select a unit units Packs" at bounding box center [546, 217] width 78 height 19
click at [523, 272] on select "Please select a unit units Packs" at bounding box center [546, 280] width 78 height 19
click at [528, 219] on select "Please select a unit units Packs" at bounding box center [546, 217] width 78 height 19
select select "Pack"
click at [507, 208] on select "Please select a unit units Packs" at bounding box center [546, 217] width 78 height 19
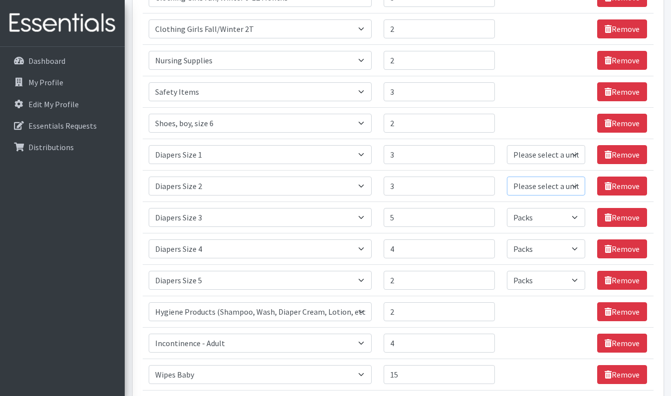
click at [530, 188] on select "Please select a unit units Packs" at bounding box center [546, 186] width 78 height 19
select select "Pack"
click at [507, 177] on select "Please select a unit units Packs" at bounding box center [546, 186] width 78 height 19
click at [530, 149] on select "Please select a unit units Packs" at bounding box center [546, 154] width 78 height 19
select select "Pack"
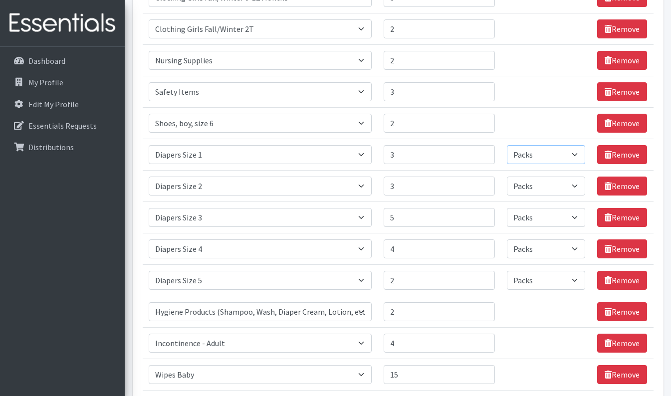
click at [507, 145] on select "Please select a unit units Packs" at bounding box center [546, 154] width 78 height 19
click at [528, 316] on td "Unit units" at bounding box center [546, 311] width 90 height 31
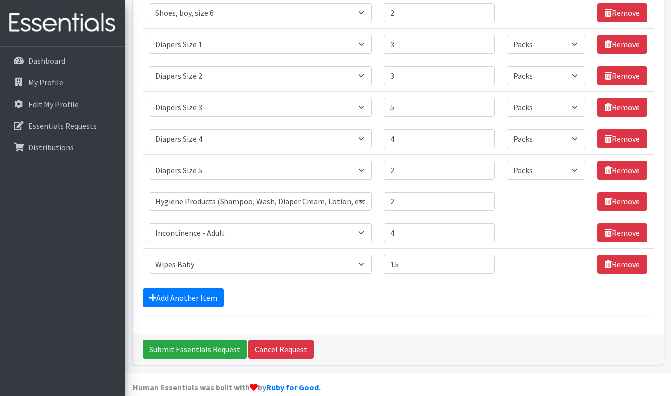
scroll to position [611, 0]
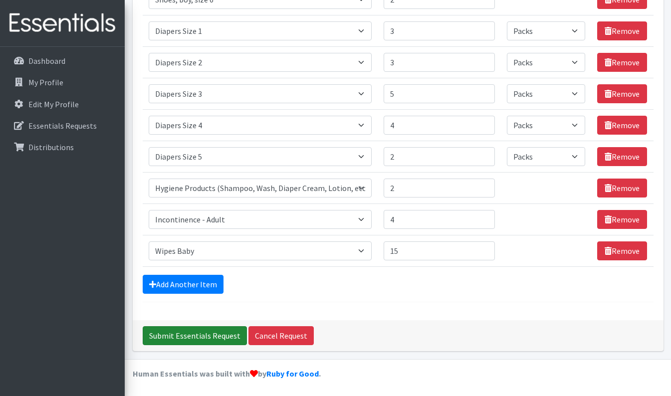
click at [197, 343] on input "Submit Essentials Request" at bounding box center [195, 335] width 104 height 19
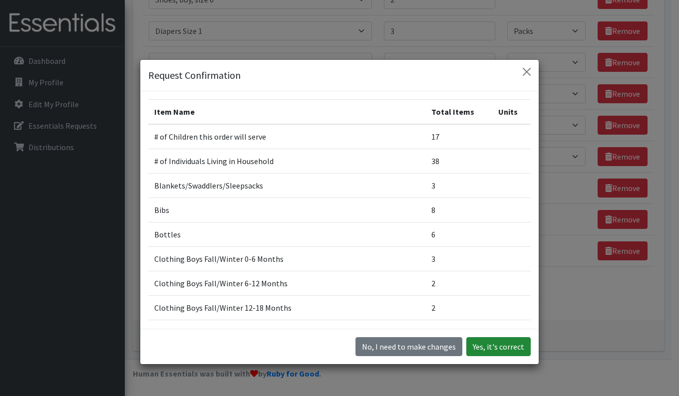
click at [491, 350] on button "Yes, it's correct" at bounding box center [498, 346] width 64 height 19
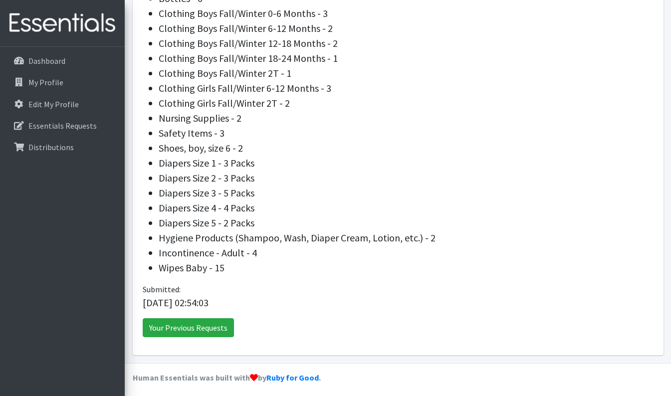
scroll to position [490, 0]
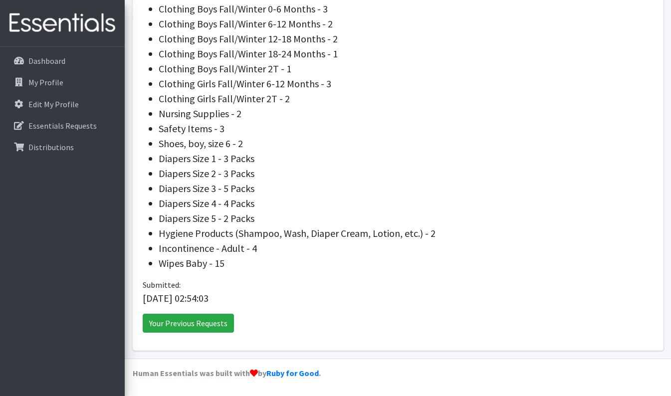
click at [350, 336] on div "Request has been successfully created! We've sent Moms Helping Moms Foundation …" at bounding box center [398, 8] width 531 height 687
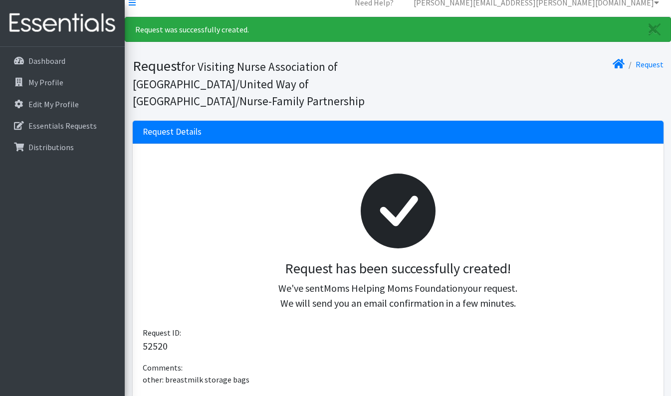
scroll to position [0, 0]
